Goal: Task Accomplishment & Management: Manage account settings

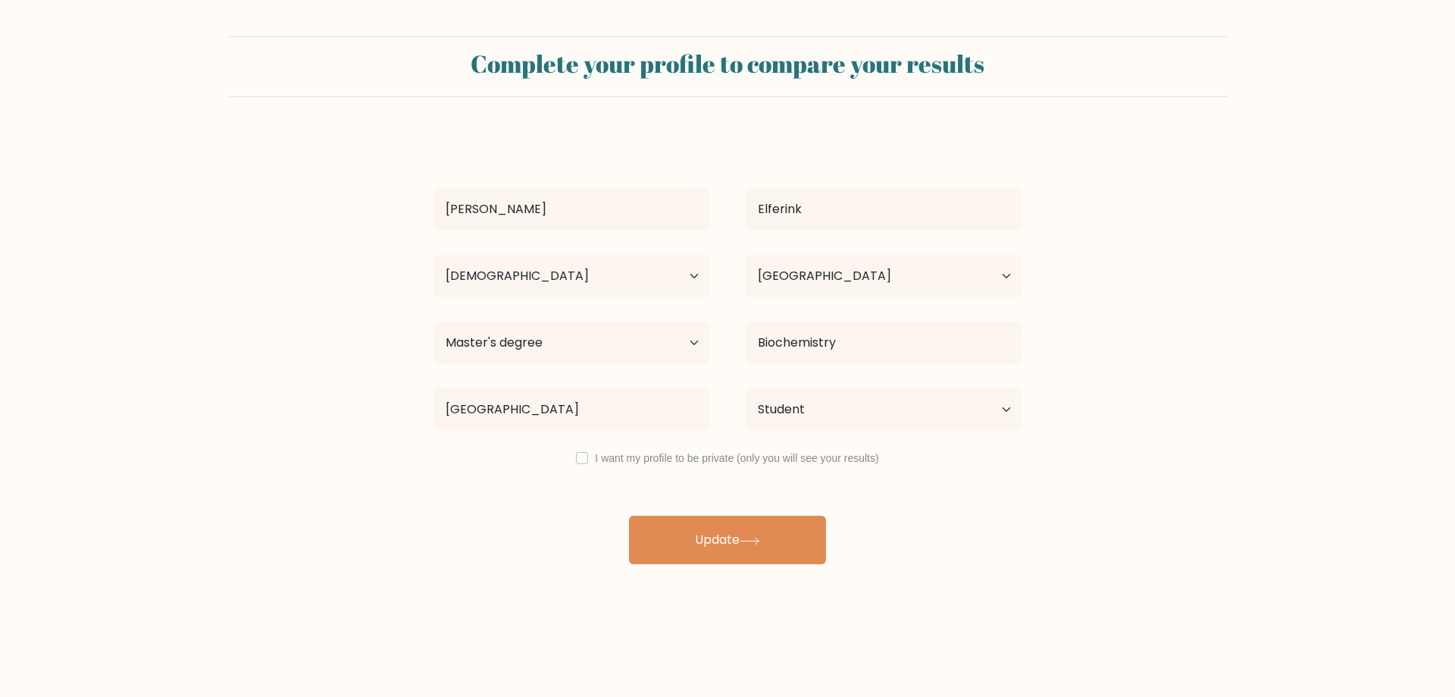
select select "25_34"
select select "ZA"
select select "masters_degree"
select select "student"
drag, startPoint x: 584, startPoint y: 459, endPoint x: 710, endPoint y: 554, distance: 157.5
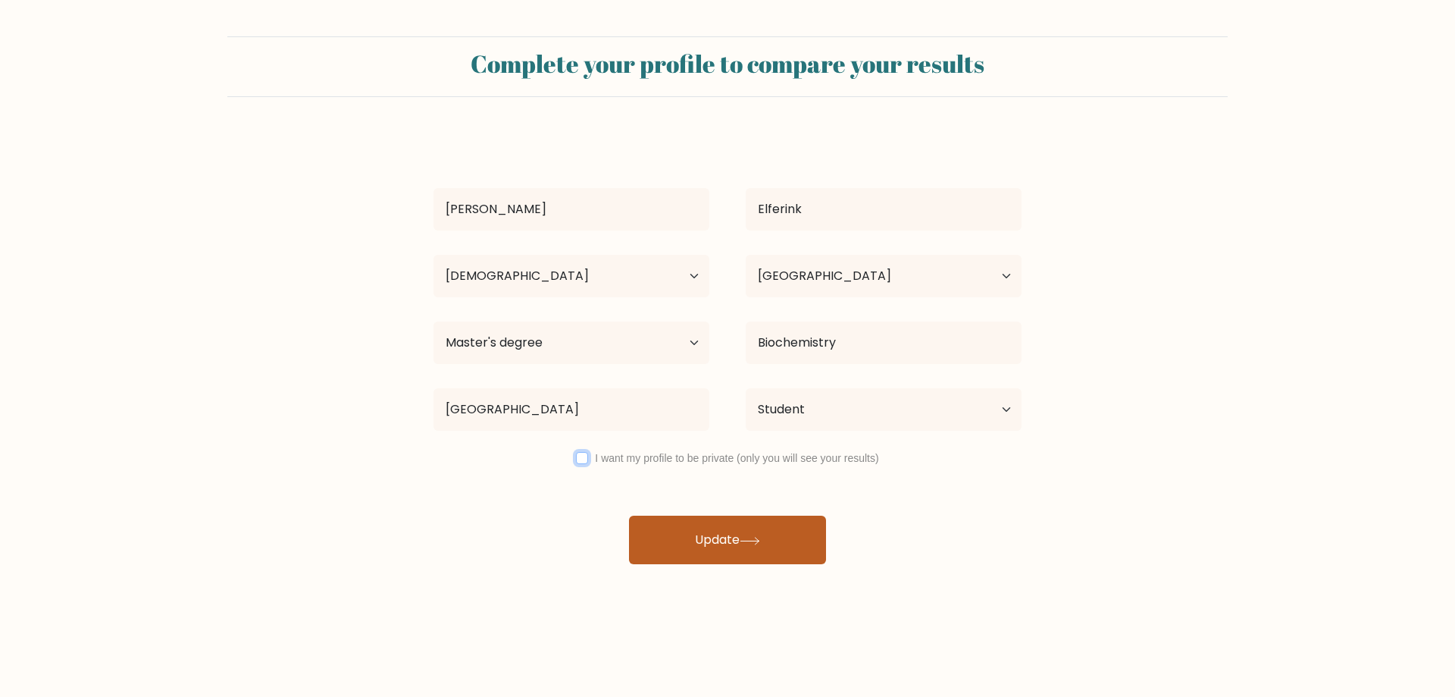
click at [584, 459] on input "checkbox" at bounding box center [582, 458] width 12 height 12
checkbox input "true"
click at [714, 537] on button "Update" at bounding box center [727, 539] width 197 height 49
select select "25_34"
select select "ZA"
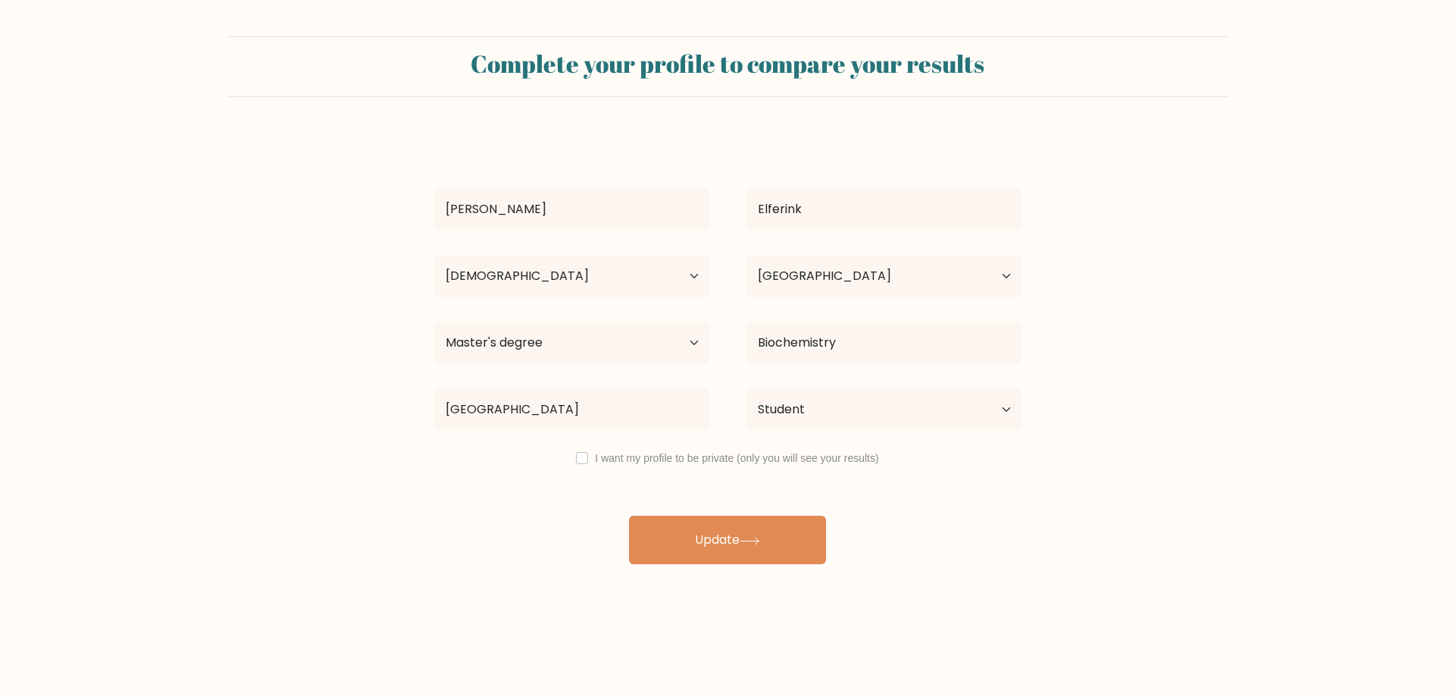
select select "masters_degree"
select select "student"
click at [583, 457] on input "checkbox" at bounding box center [582, 458] width 12 height 12
checkbox input "true"
click at [666, 531] on button "Update" at bounding box center [727, 539] width 197 height 49
